Goal: Find specific fact: Find specific page/section

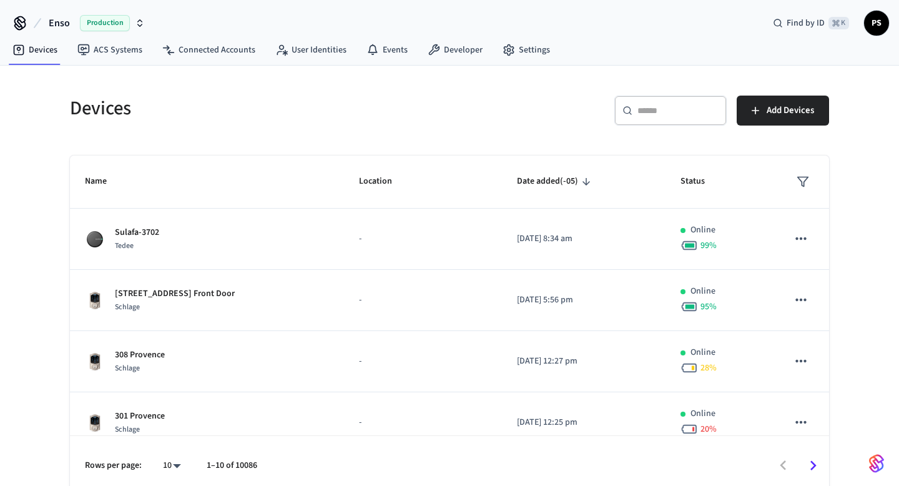
click at [645, 121] on div "​ ​" at bounding box center [670, 111] width 112 height 30
paste input "**********"
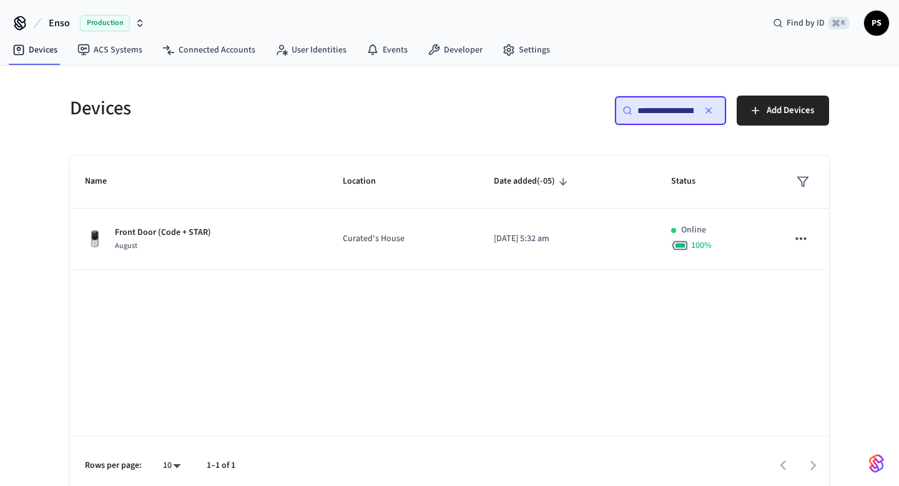
scroll to position [0, 96]
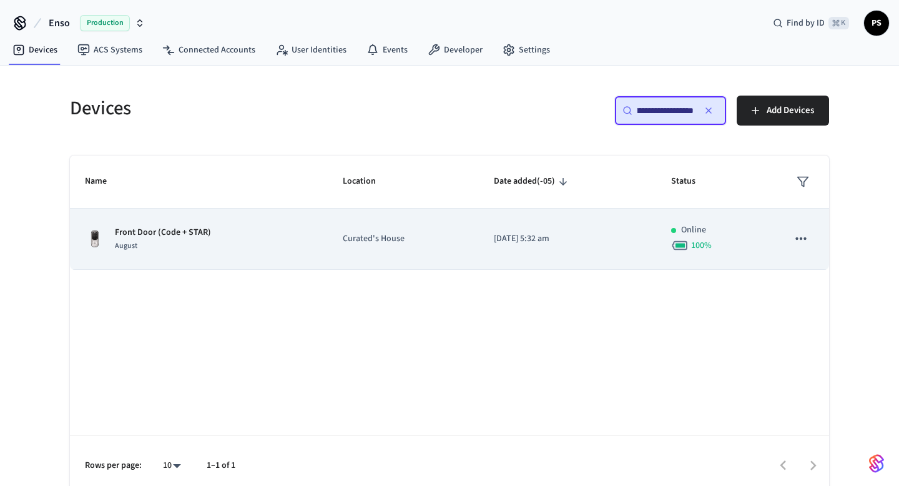
type input "**********"
click at [238, 208] on td "Front Door (Code + STAR) August" at bounding box center [199, 238] width 258 height 61
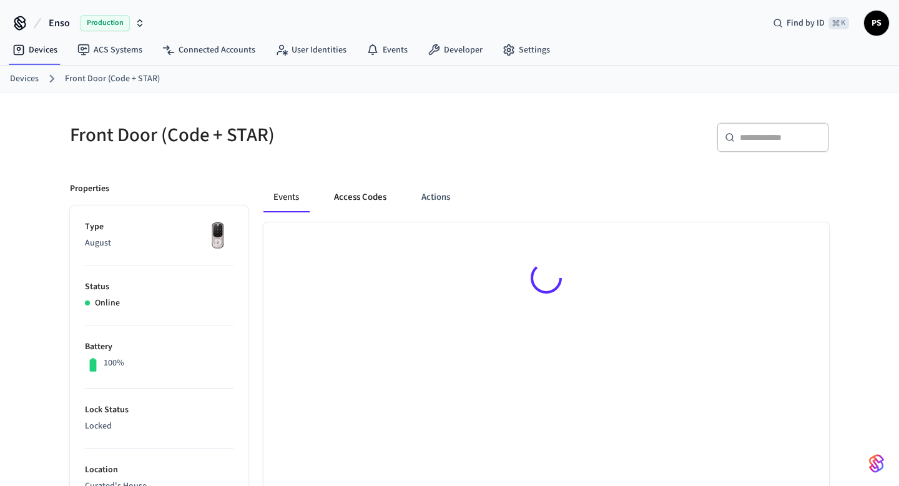
click at [381, 197] on button "Access Codes" at bounding box center [360, 197] width 72 height 30
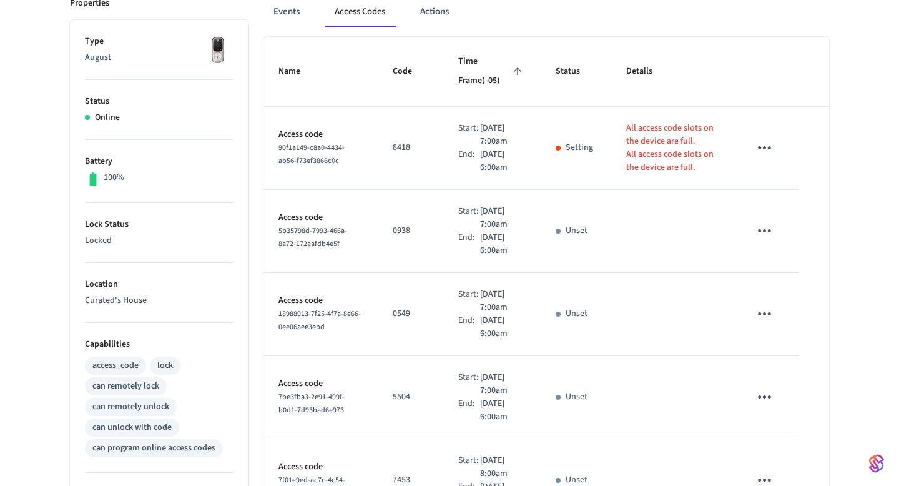
scroll to position [191, 0]
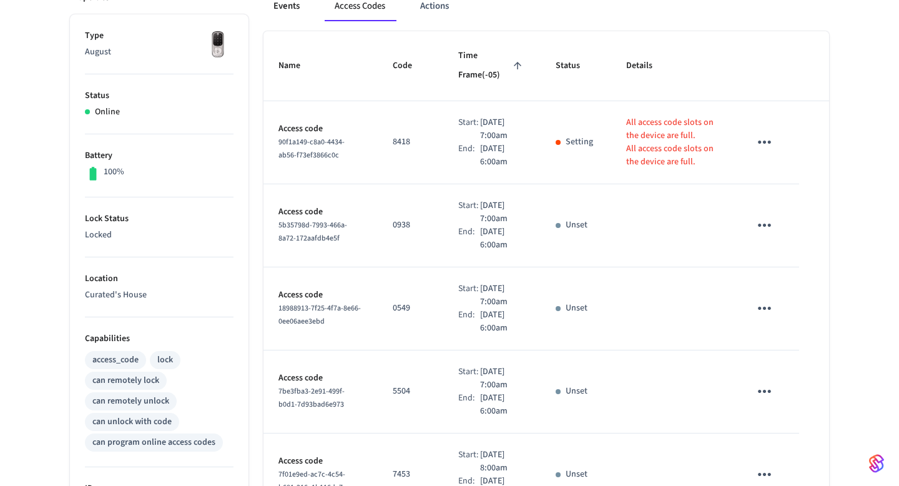
click at [272, 6] on button "Events" at bounding box center [286, 6] width 46 height 30
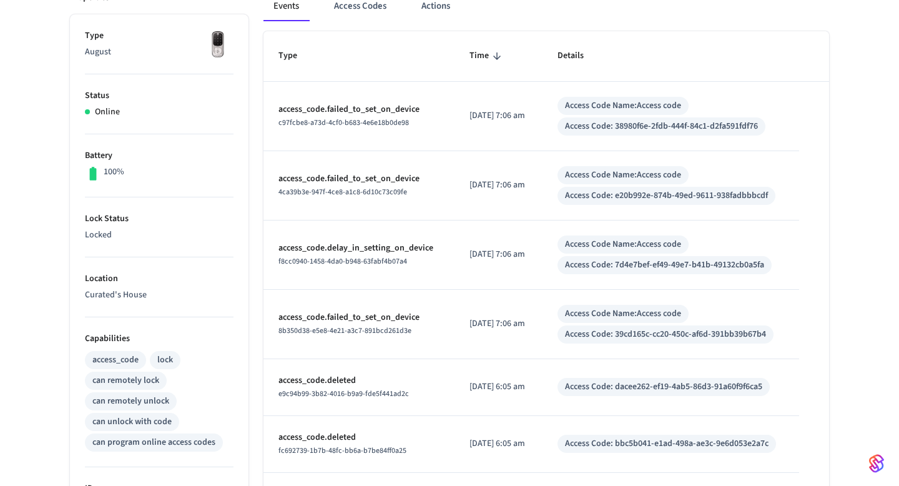
click at [695, 123] on div "Access Code: 38980f6e-2fdb-444f-84c1-d2fa591fdf76" at bounding box center [661, 126] width 193 height 13
click at [360, 17] on button "Access Codes" at bounding box center [360, 6] width 72 height 30
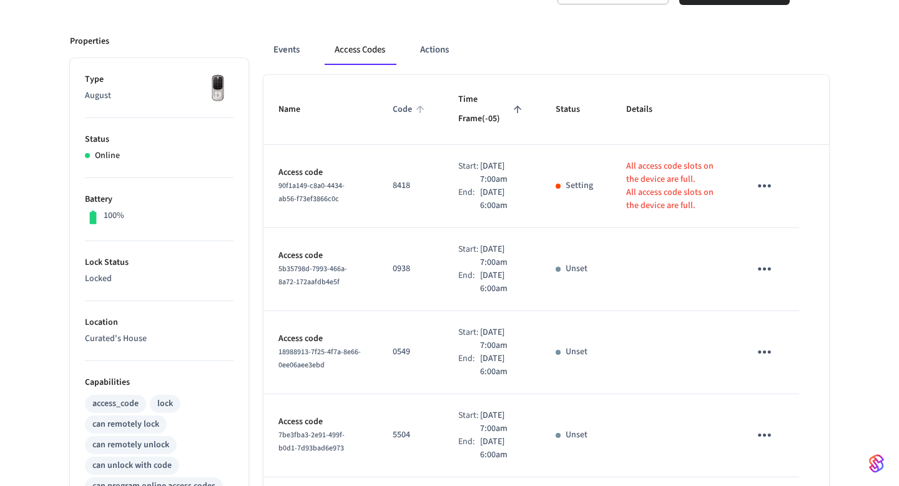
scroll to position [149, 0]
click at [290, 37] on button "Events" at bounding box center [286, 49] width 46 height 30
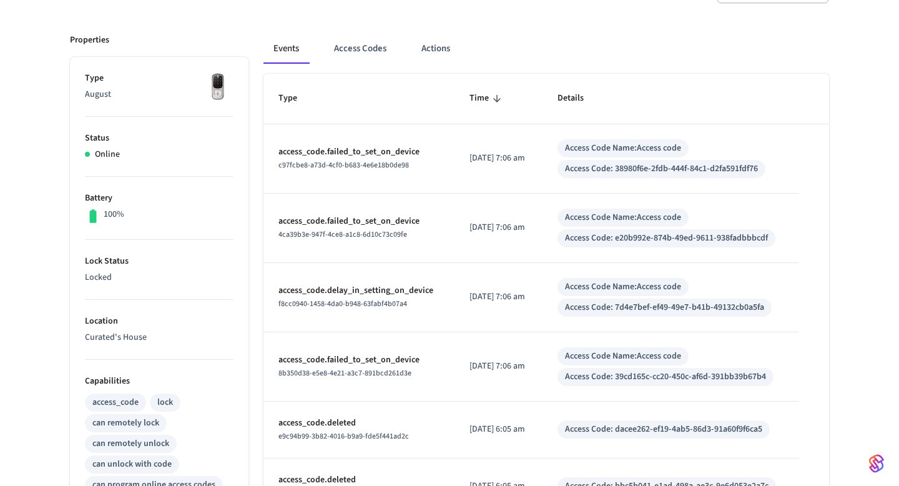
scroll to position [411, 0]
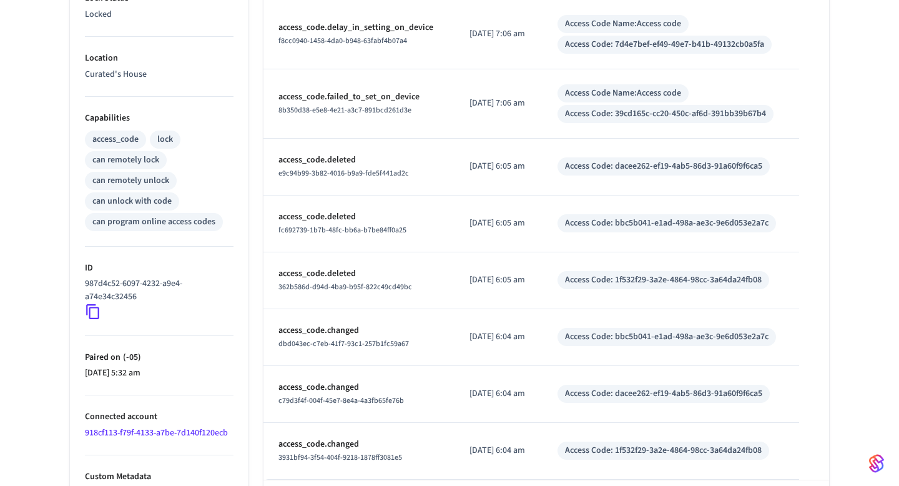
click at [112, 291] on p "987d4c52-6097-4232-a9e4-a74e34c32456" at bounding box center [157, 290] width 144 height 26
copy div "987d4c52-6097-4232-a9e4-a74e34c32456"
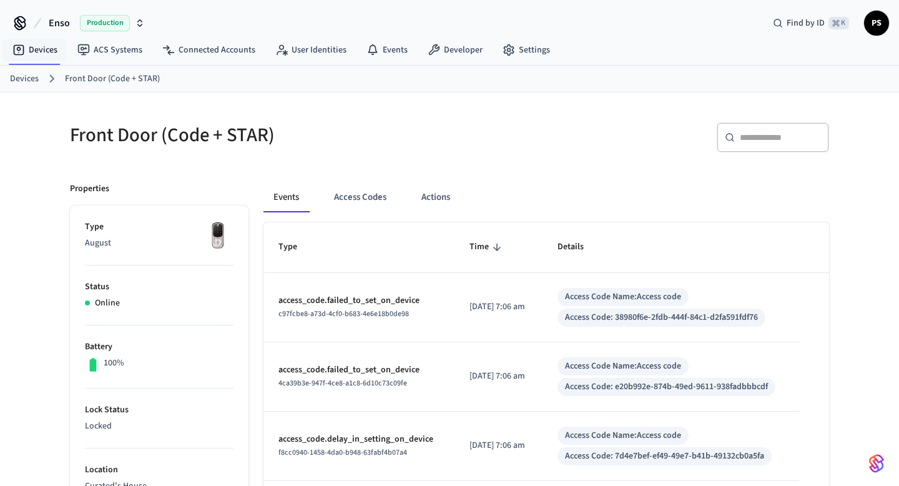
click at [27, 78] on link "Devices" at bounding box center [24, 78] width 29 height 13
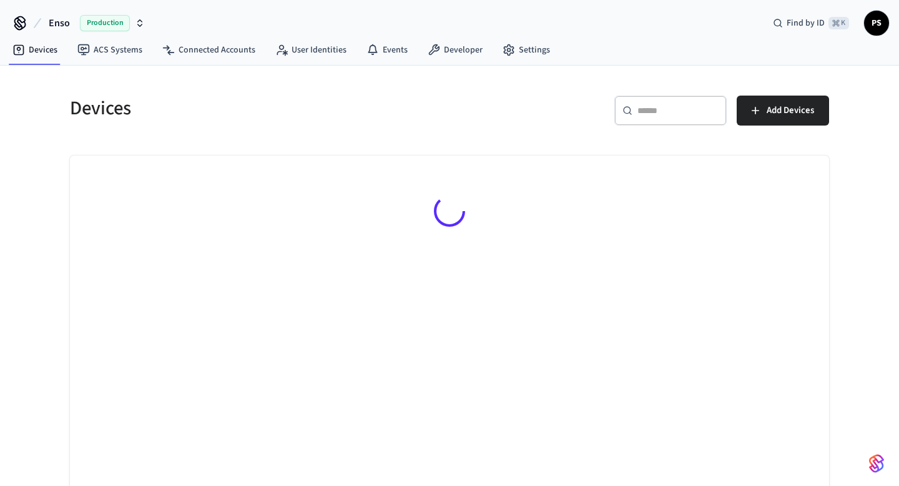
click at [763, 139] on div "Devices ​ ​ Add Devices" at bounding box center [449, 288] width 779 height 415
click at [635, 110] on div "​ ​" at bounding box center [670, 111] width 112 height 30
paste input "**********"
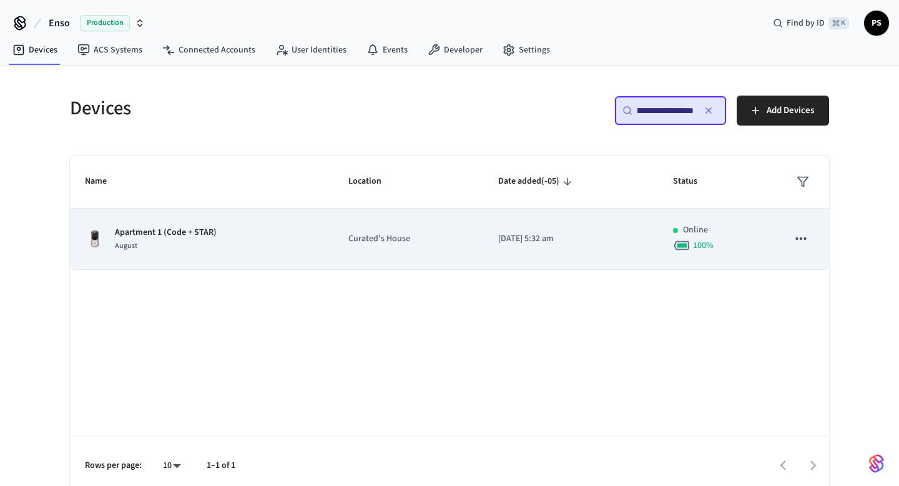
type input "**********"
click at [160, 243] on div "August" at bounding box center [166, 245] width 102 height 13
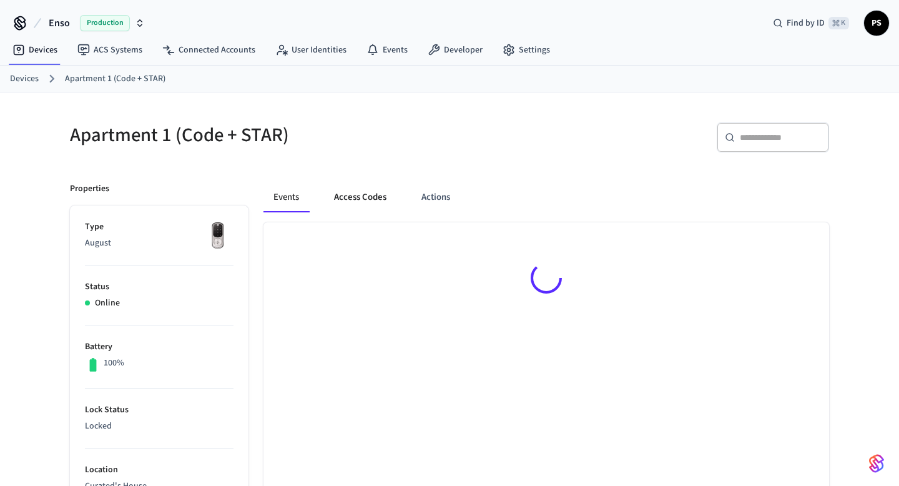
click at [370, 192] on button "Access Codes" at bounding box center [360, 197] width 72 height 30
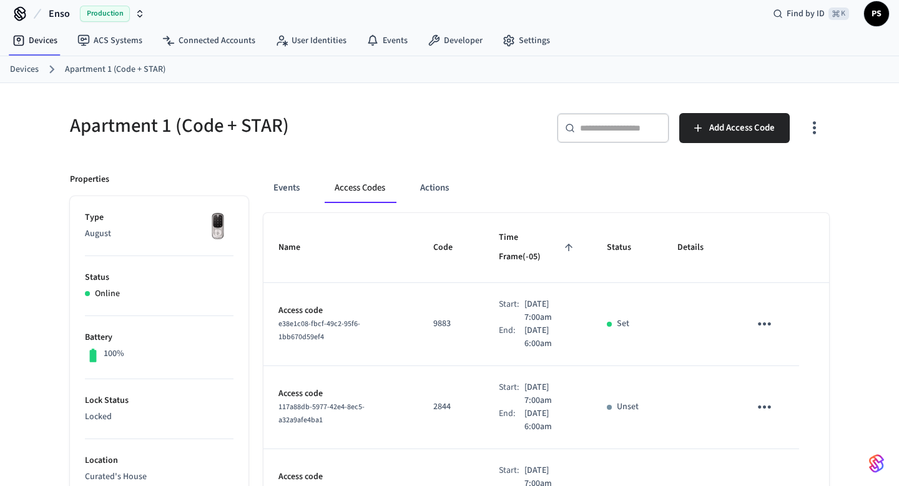
scroll to position [6, 0]
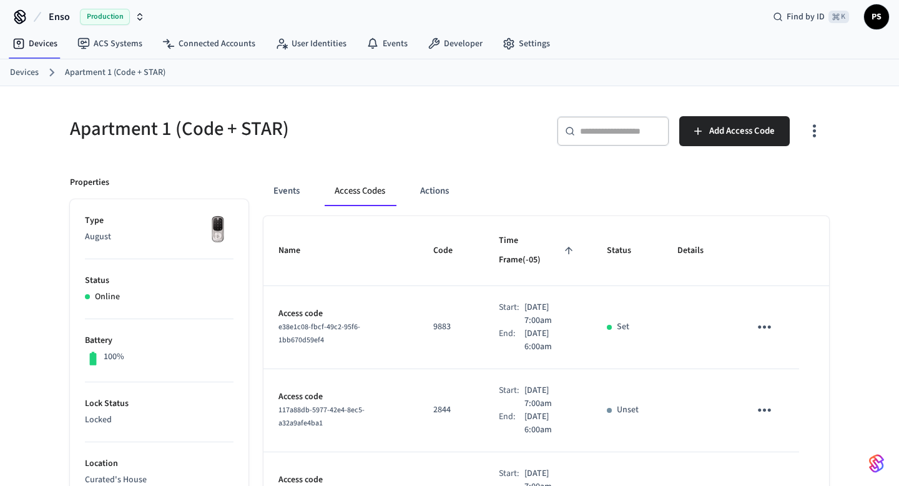
click at [297, 321] on span "e38e1c08-fbcf-49c2-95f6-1bb670d59ef4" at bounding box center [319, 333] width 82 height 24
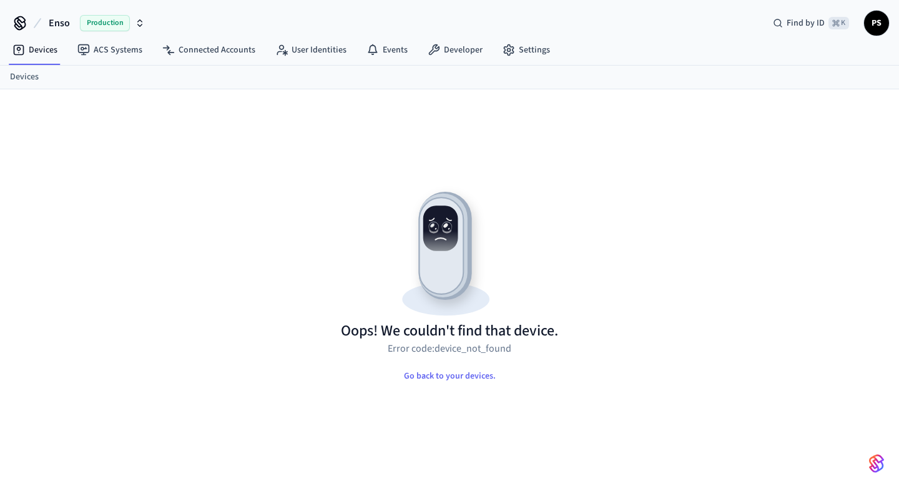
click at [27, 78] on link "Devices" at bounding box center [24, 77] width 29 height 13
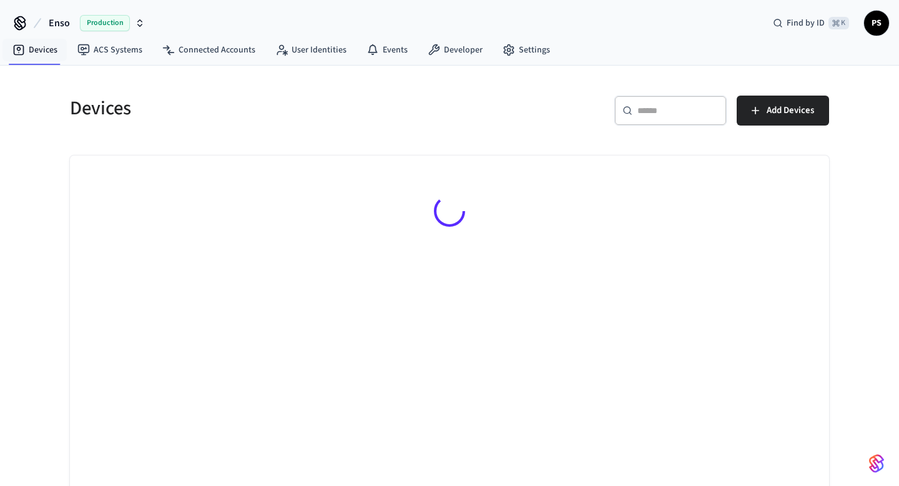
click at [42, 36] on nav "Devices ACS Systems Connected Accounts User Identities Events Developer Settings" at bounding box center [280, 50] width 557 height 29
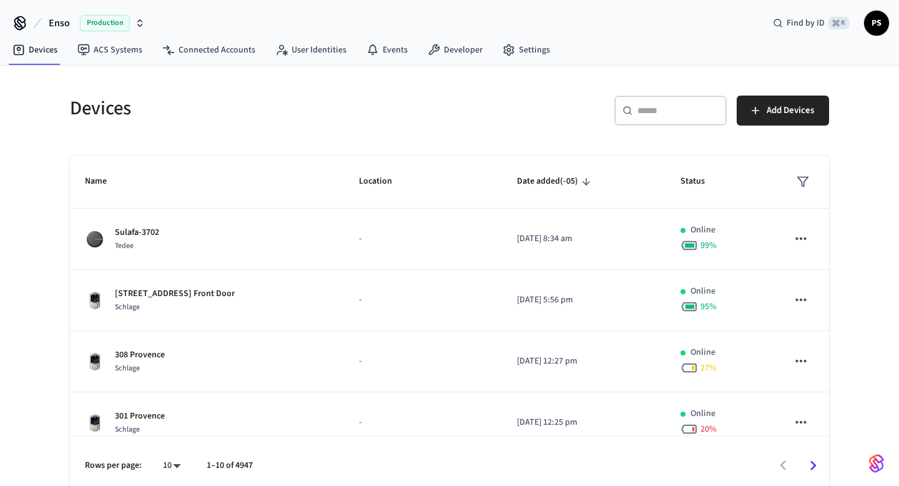
click at [672, 120] on div "​ ​" at bounding box center [670, 111] width 112 height 30
paste input "**********"
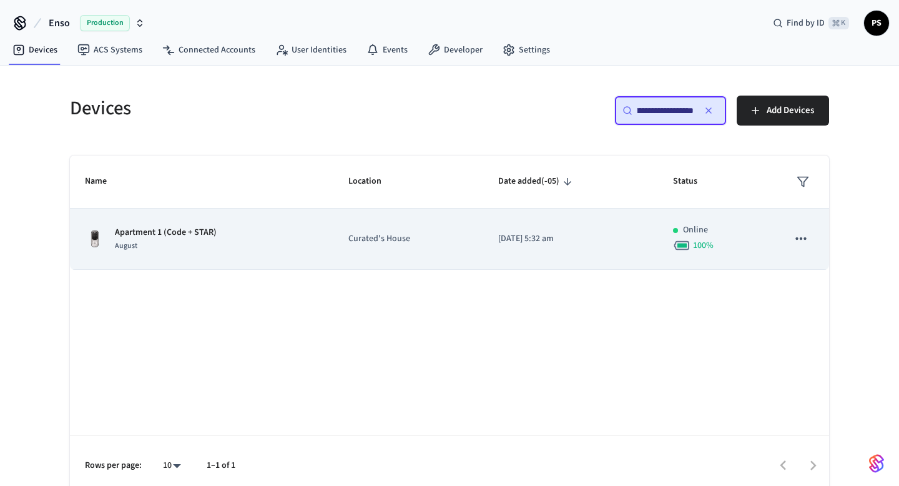
type input "**********"
click at [139, 240] on div "August" at bounding box center [166, 245] width 102 height 13
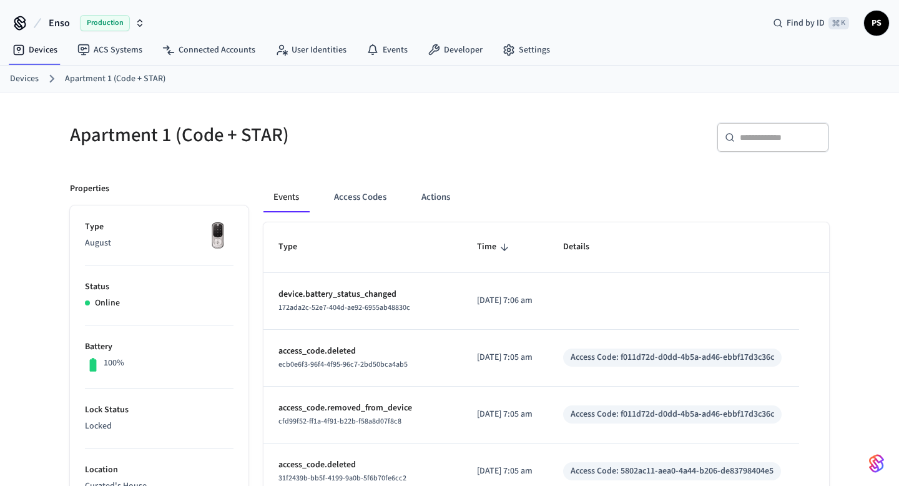
click at [26, 79] on link "Devices" at bounding box center [24, 78] width 29 height 13
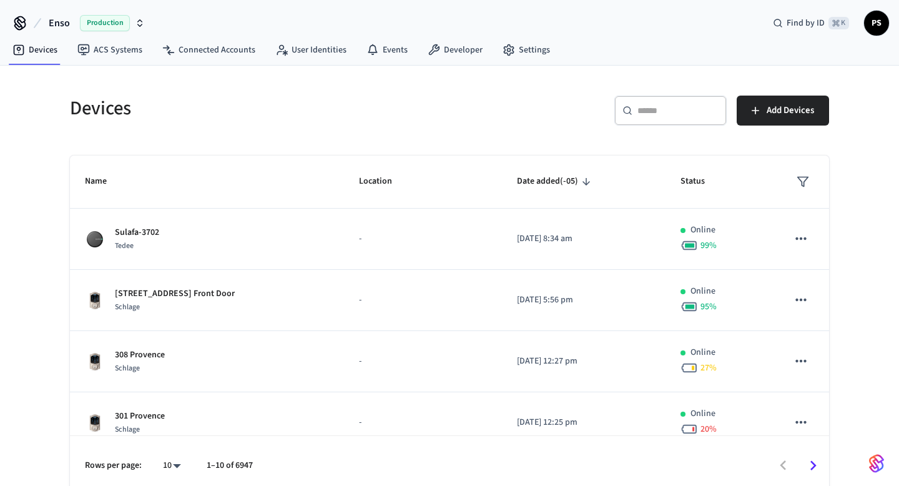
click at [680, 110] on input "text" at bounding box center [677, 110] width 81 height 12
paste input "**********"
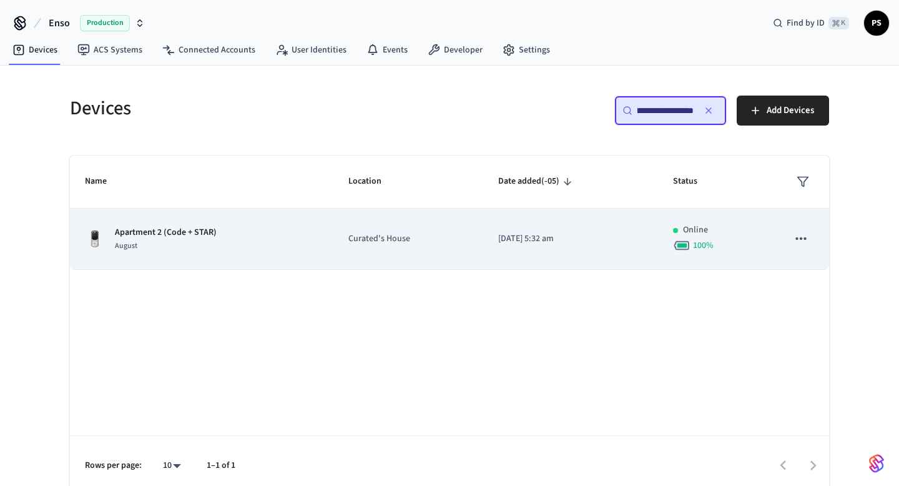
type input "**********"
click at [162, 244] on div "August" at bounding box center [166, 245] width 102 height 13
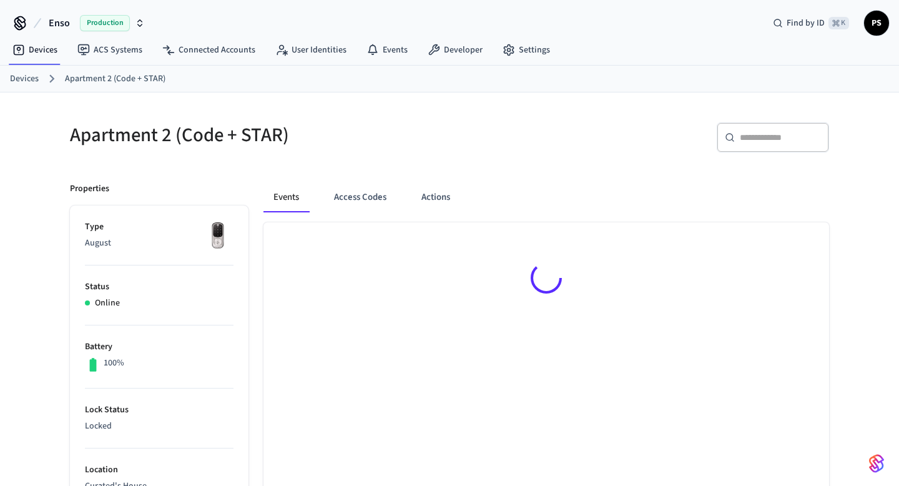
click at [321, 210] on div "Events Access Codes Actions" at bounding box center [546, 197] width 566 height 30
click at [351, 197] on button "Access Codes" at bounding box center [360, 197] width 72 height 30
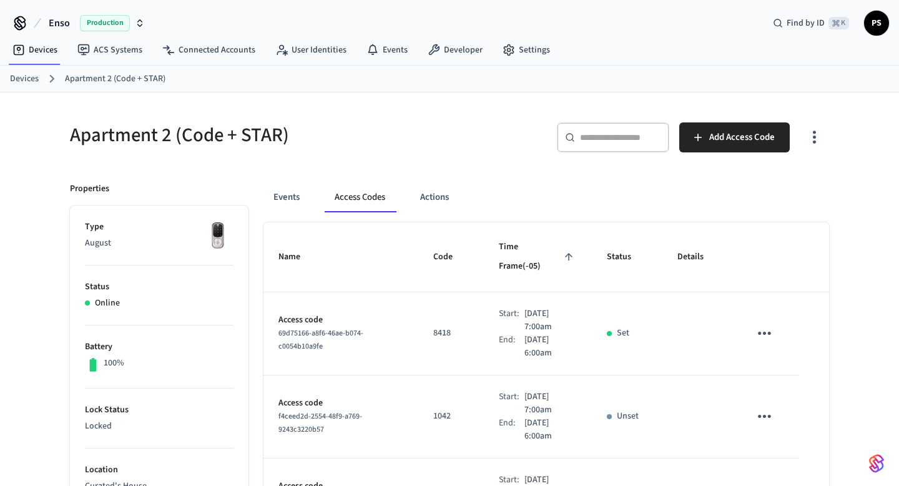
click at [294, 328] on span "69d75166-a8f6-46ae-b074-c0054b10a9fe" at bounding box center [320, 340] width 85 height 24
copy span "69d75166-a8f6-46ae-b074-c0054b10a9fe"
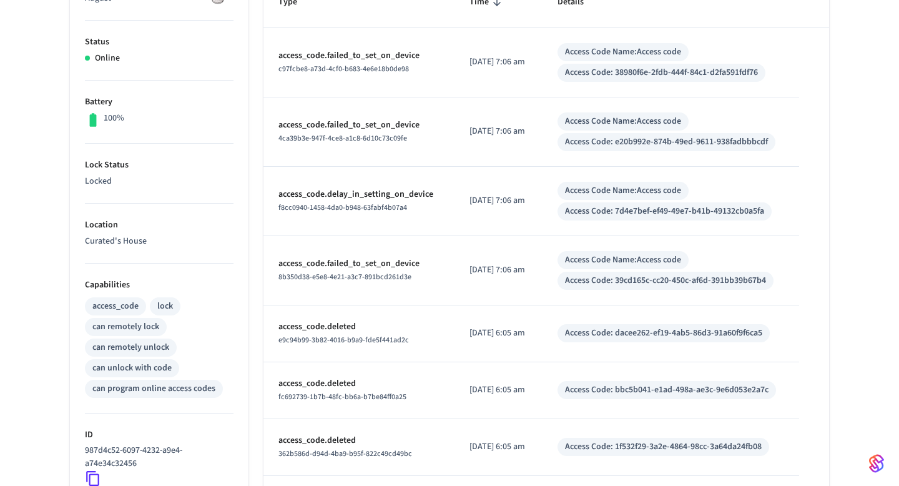
scroll to position [196, 0]
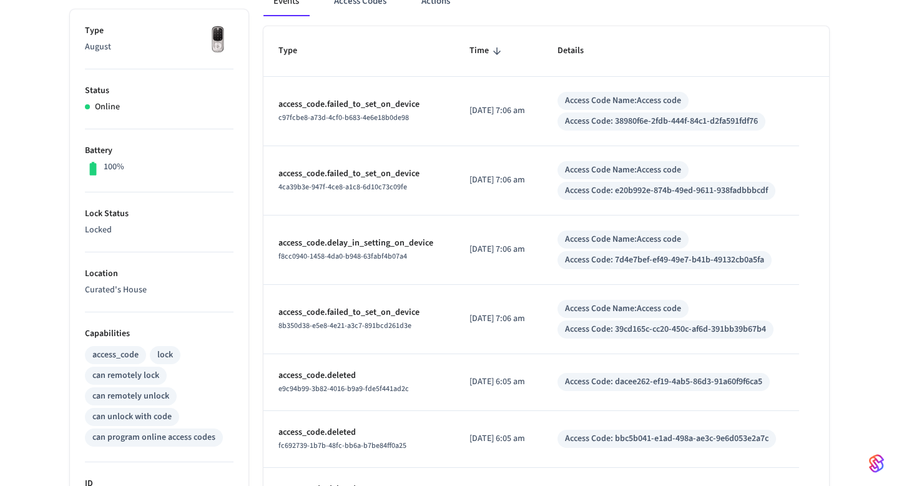
click at [665, 333] on div "Access Code: 39cd165c-cc20-450c-af6d-391bb39b67b4" at bounding box center [665, 329] width 201 height 13
click at [635, 327] on div "Access Code: 39cd165c-cc20-450c-af6d-391bb39b67b4" at bounding box center [665, 329] width 201 height 13
copy div "39cd165c-cc20-450c-af6d-391bb39b67b4"
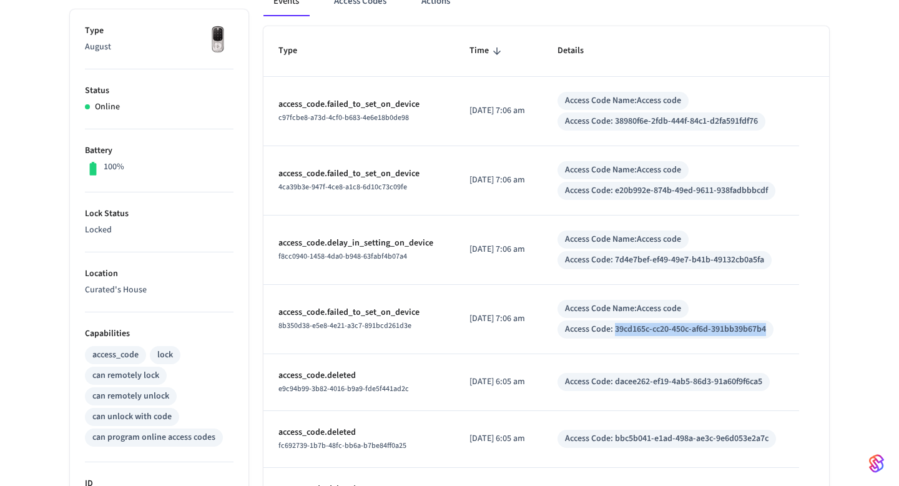
drag, startPoint x: 622, startPoint y: 331, endPoint x: 775, endPoint y: 332, distance: 153.6
click at [773, 333] on div "Access Code: 39cd165c-cc20-450c-af6d-391bb39b67b4" at bounding box center [665, 329] width 216 height 18
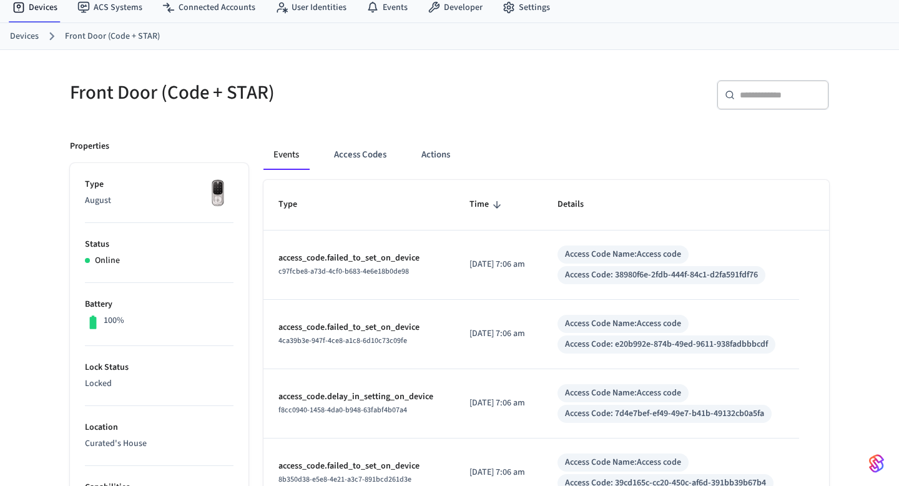
scroll to position [0, 0]
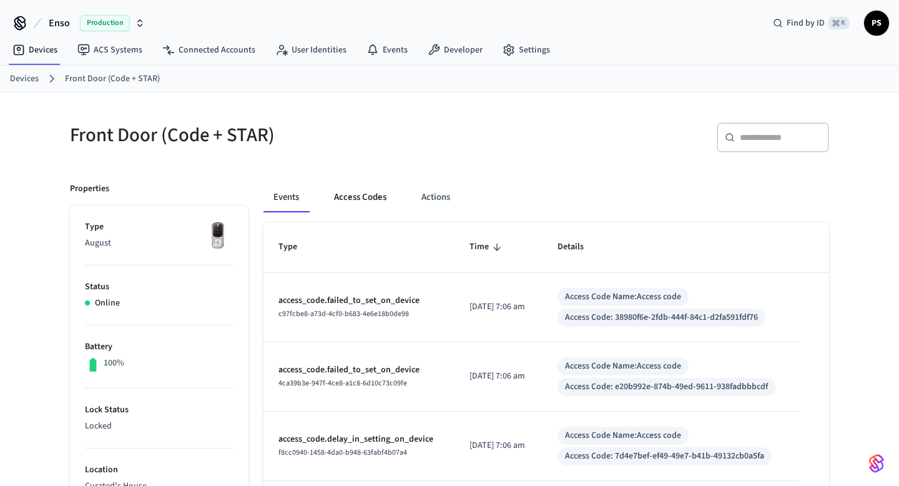
click at [345, 195] on button "Access Codes" at bounding box center [360, 197] width 72 height 30
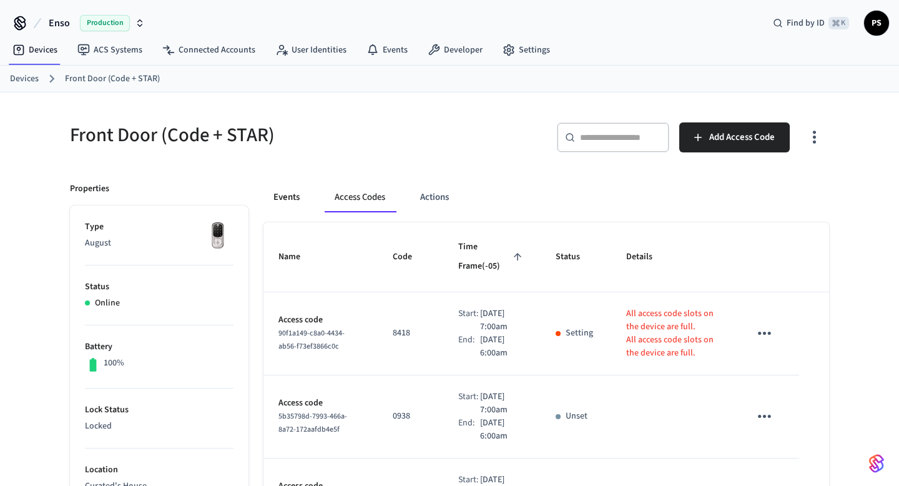
click at [290, 198] on button "Events" at bounding box center [286, 197] width 46 height 30
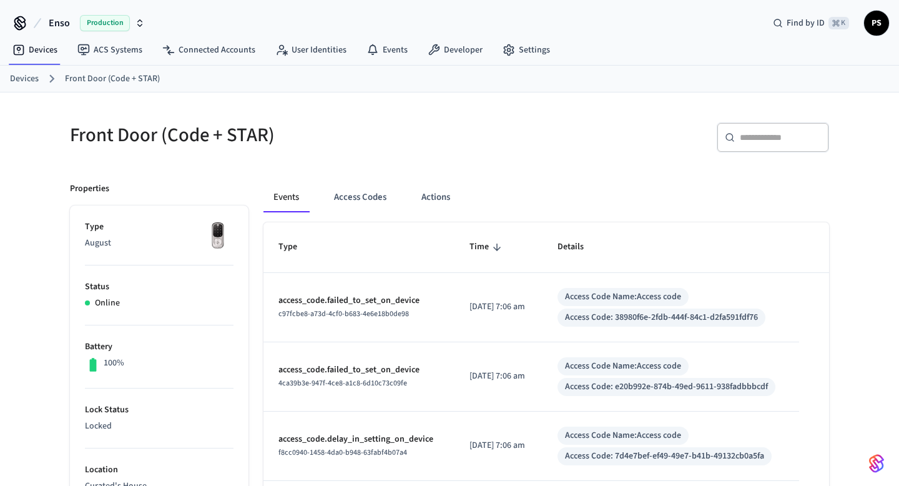
scroll to position [283, 0]
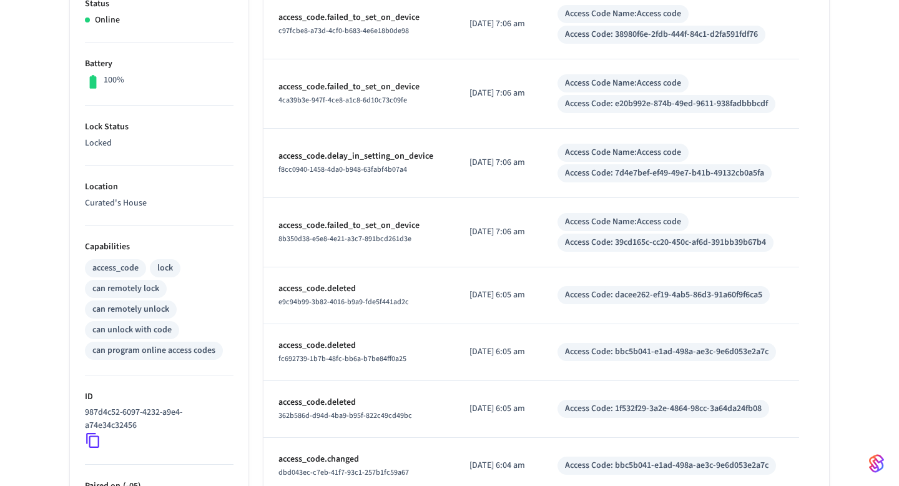
click at [124, 411] on p "987d4c52-6097-4232-a9e4-a74e34c32456" at bounding box center [157, 419] width 144 height 26
copy div "987d4c52-6097-4232-a9e4-a74e34c32456"
click at [653, 245] on div "Access Code: 39cd165c-cc20-450c-af6d-391bb39b67b4" at bounding box center [665, 242] width 201 height 13
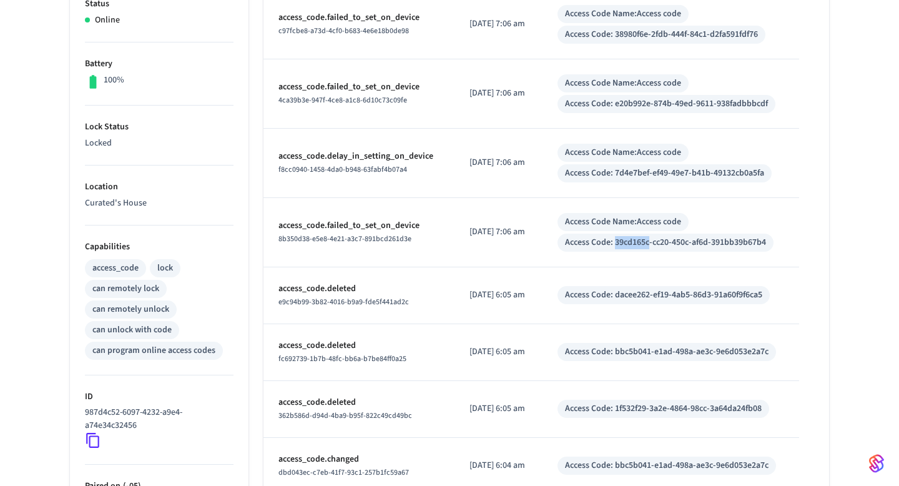
click at [653, 245] on div "Access Code: 39cd165c-cc20-450c-af6d-391bb39b67b4" at bounding box center [665, 242] width 201 height 13
copy div "Access Code: 39cd165c-cc20-450c-af6d-391bb39b67b4"
click at [624, 244] on div "Access Code: 39cd165c-cc20-450c-af6d-391bb39b67b4" at bounding box center [665, 242] width 201 height 13
drag, startPoint x: 622, startPoint y: 244, endPoint x: 774, endPoint y: 240, distance: 151.7
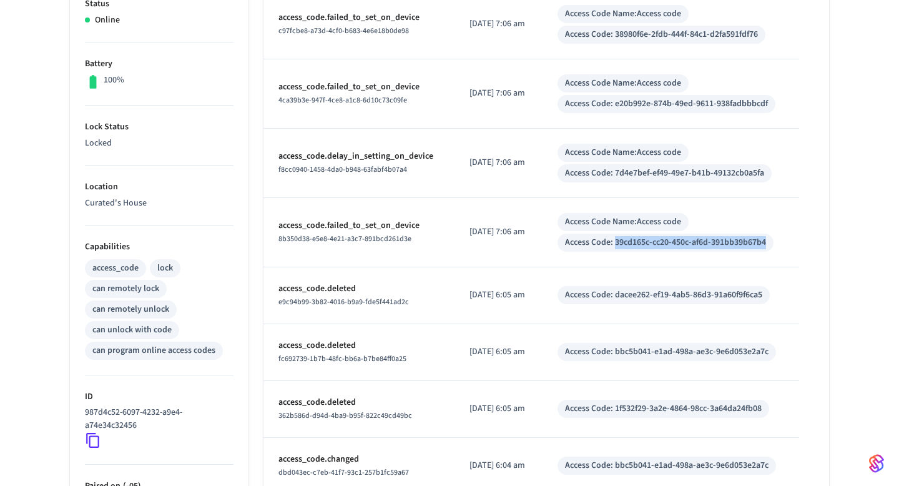
click at [773, 240] on div "Access Code: 39cd165c-cc20-450c-af6d-391bb39b67b4" at bounding box center [665, 242] width 216 height 18
copy div "39cd165c-cc20-450c-af6d-391bb39b67b4"
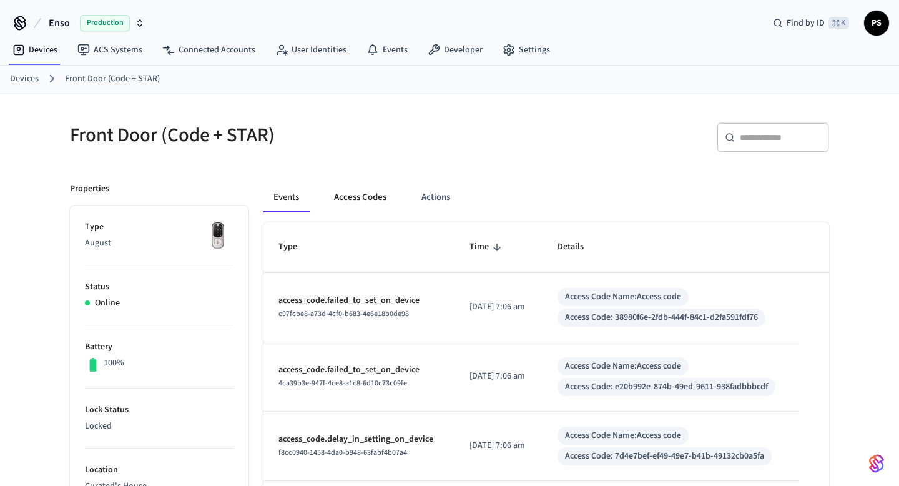
click at [358, 204] on button "Access Codes" at bounding box center [360, 197] width 72 height 30
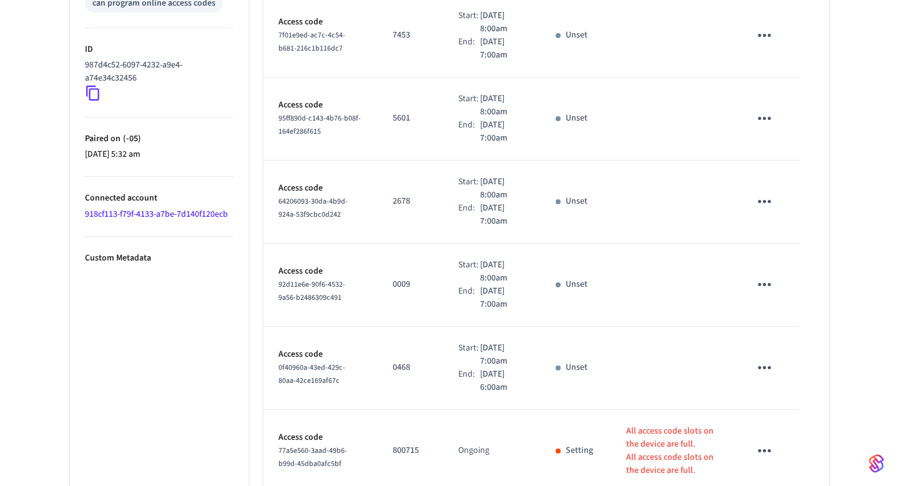
scroll to position [697, 0]
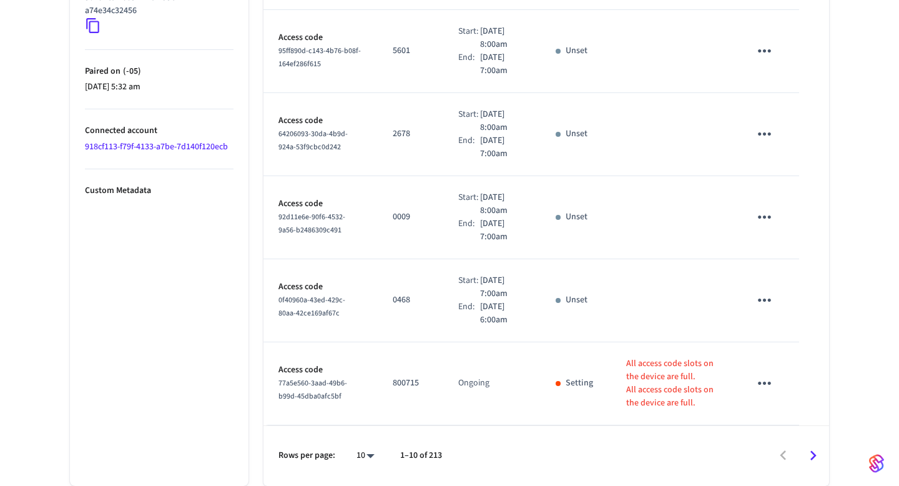
click at [355, 451] on li "All" at bounding box center [360, 449] width 33 height 33
type input "**"
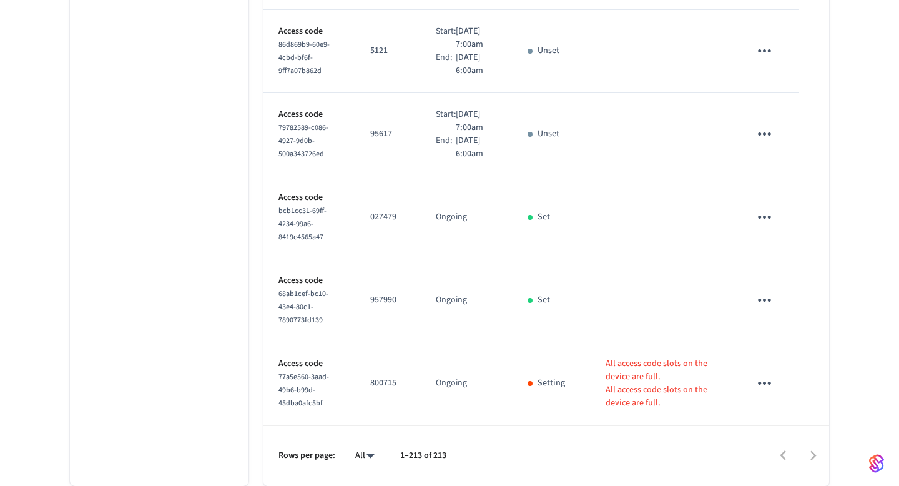
scroll to position [2380, 0]
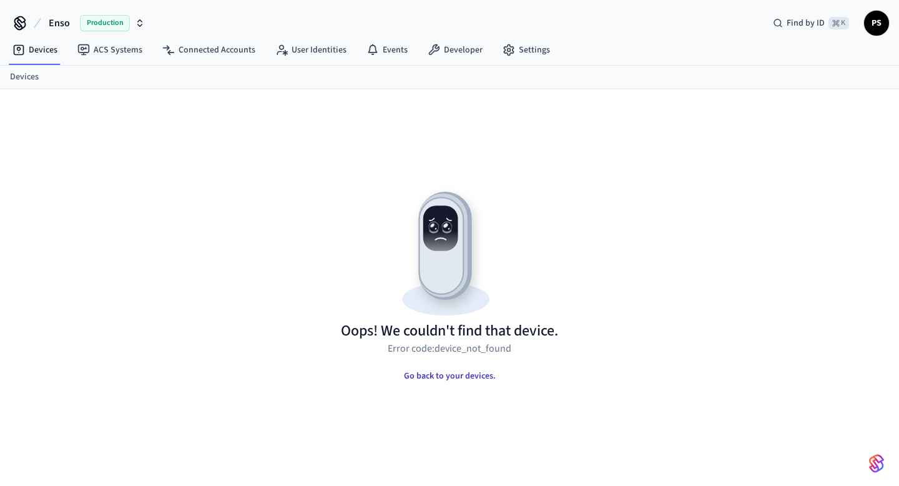
click at [473, 373] on button "Go back to your devices." at bounding box center [450, 375] width 112 height 25
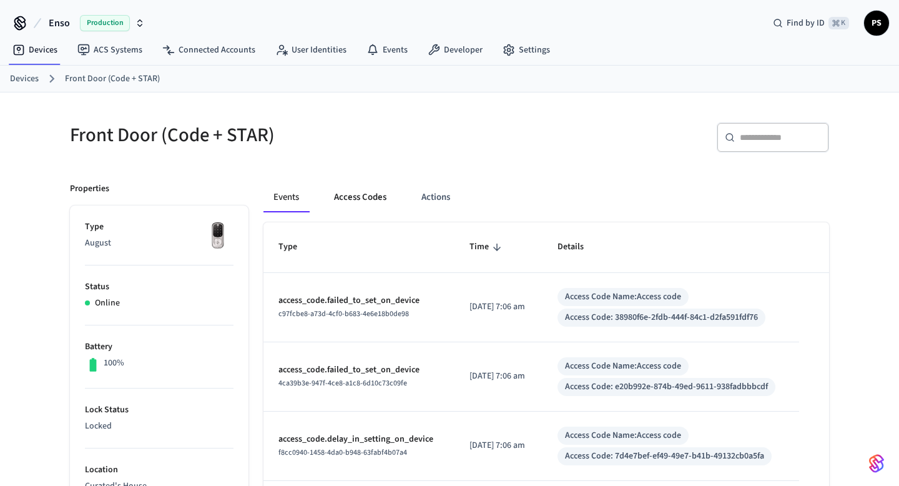
click at [365, 190] on button "Access Codes" at bounding box center [360, 197] width 72 height 30
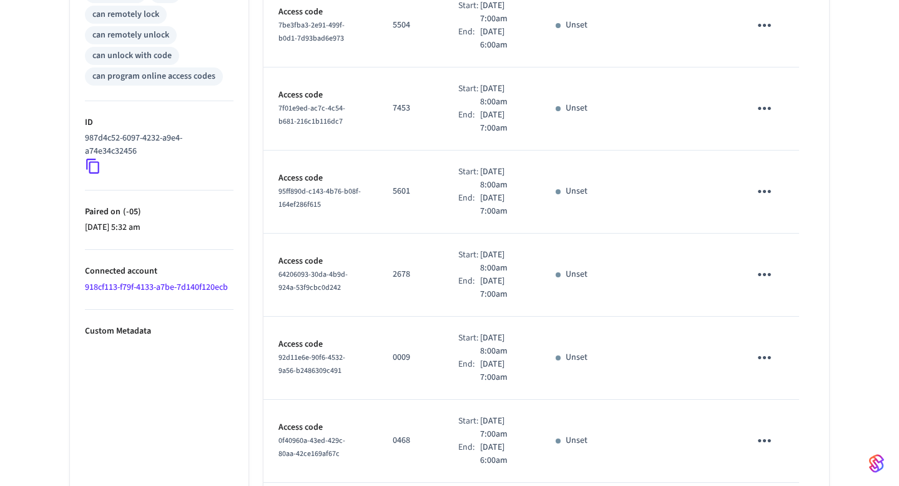
scroll to position [697, 0]
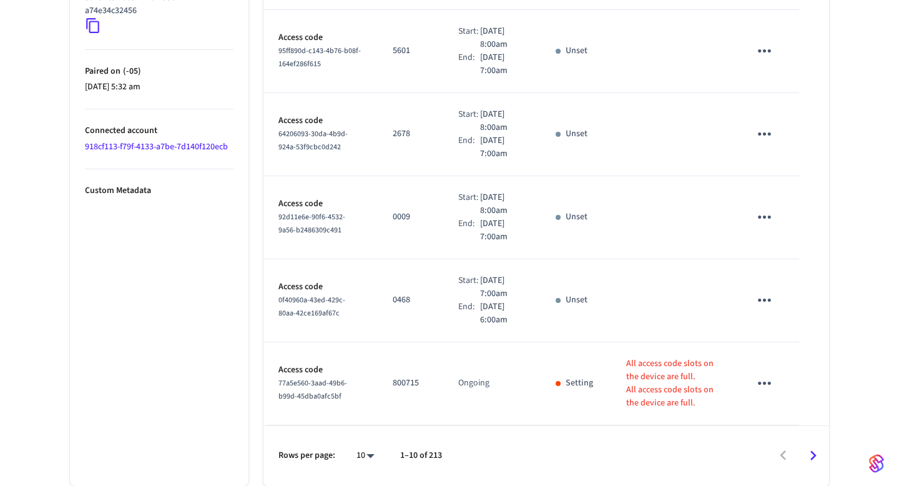
click at [358, 448] on li "All" at bounding box center [360, 449] width 33 height 33
type input "**"
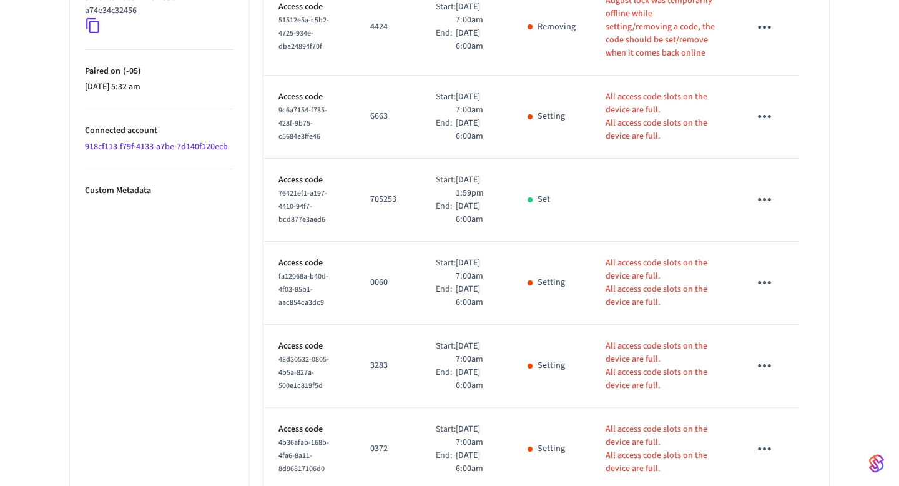
scroll to position [2380, 0]
